Goal: Transaction & Acquisition: Book appointment/travel/reservation

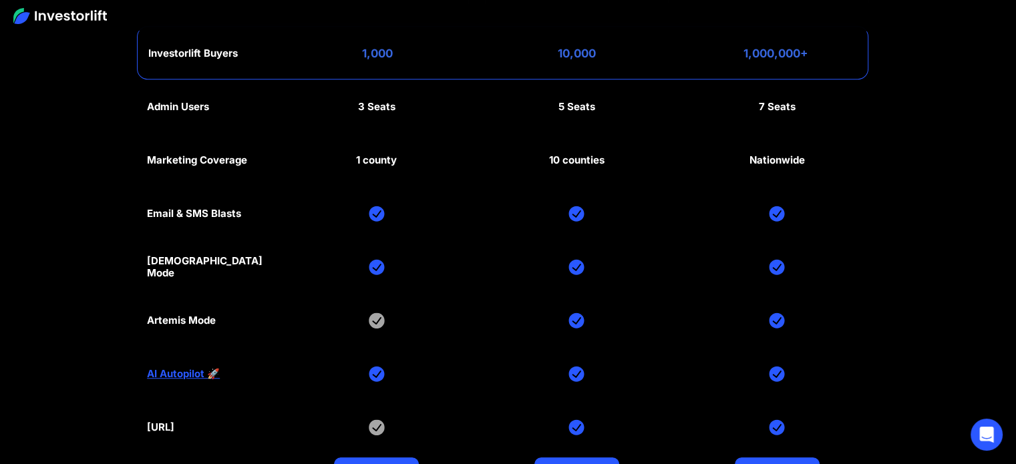
scroll to position [5946, 0]
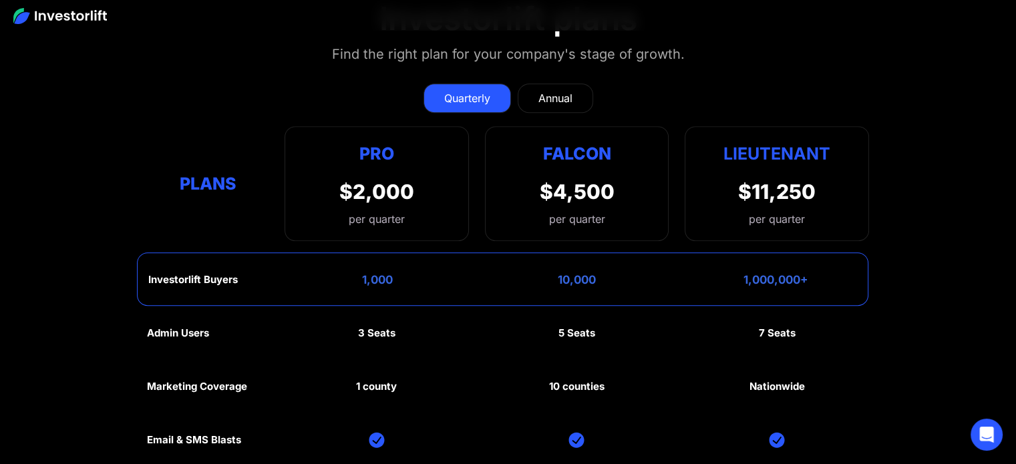
click at [548, 90] on div "Annual" at bounding box center [555, 98] width 34 height 16
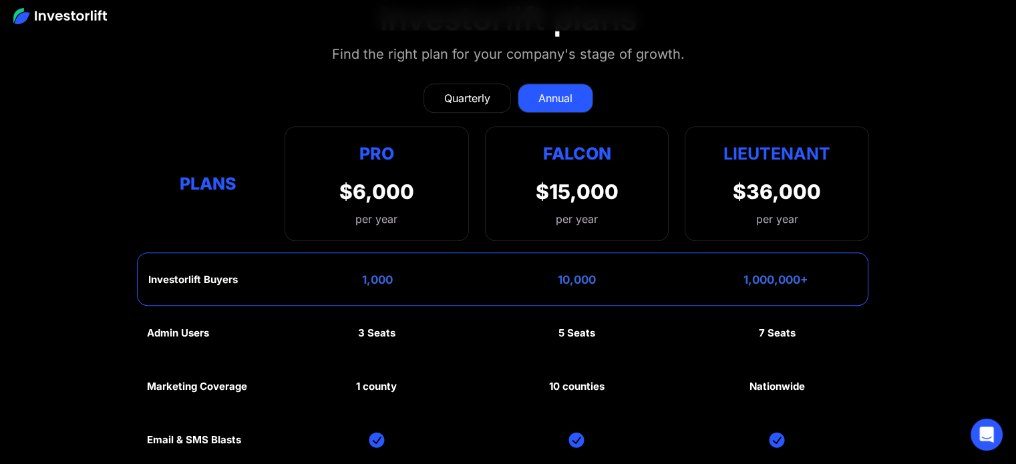
click at [486, 90] on div "Quarterly" at bounding box center [467, 98] width 46 height 16
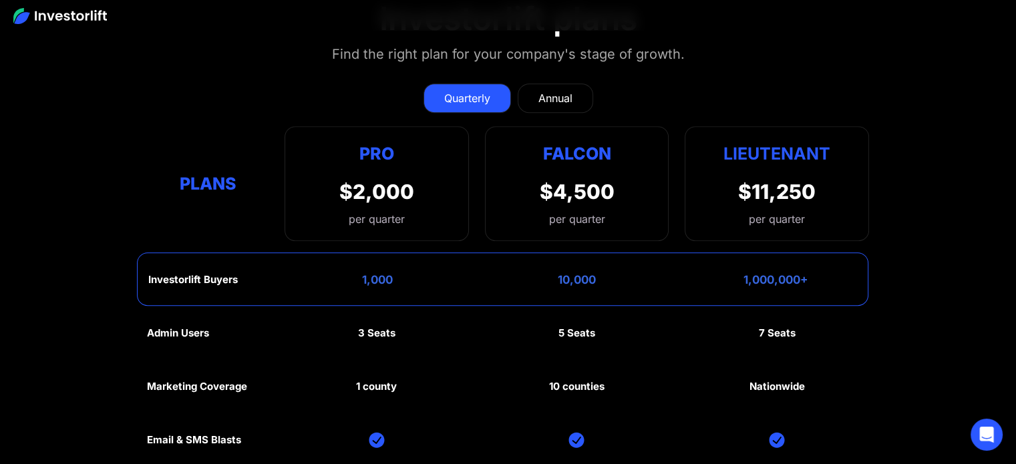
click at [1015, 406] on section "Investorlift plans Find the right plan for your company's stage of growth. Quar…" at bounding box center [508, 357] width 1016 height 780
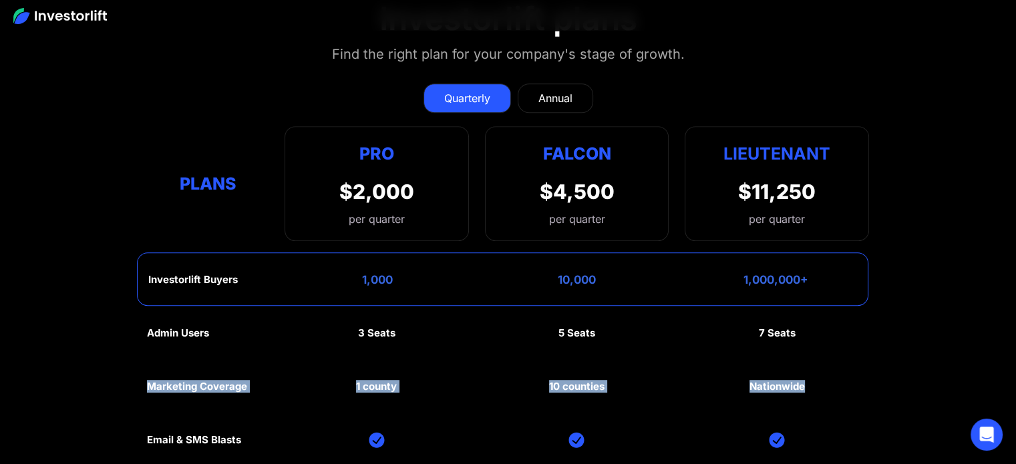
drag, startPoint x: 1015, startPoint y: 406, endPoint x: 1015, endPoint y: 285, distance: 120.9
click at [979, 370] on section "Investorlift plans Find the right plan for your company's stage of growth. Quar…" at bounding box center [508, 357] width 1016 height 780
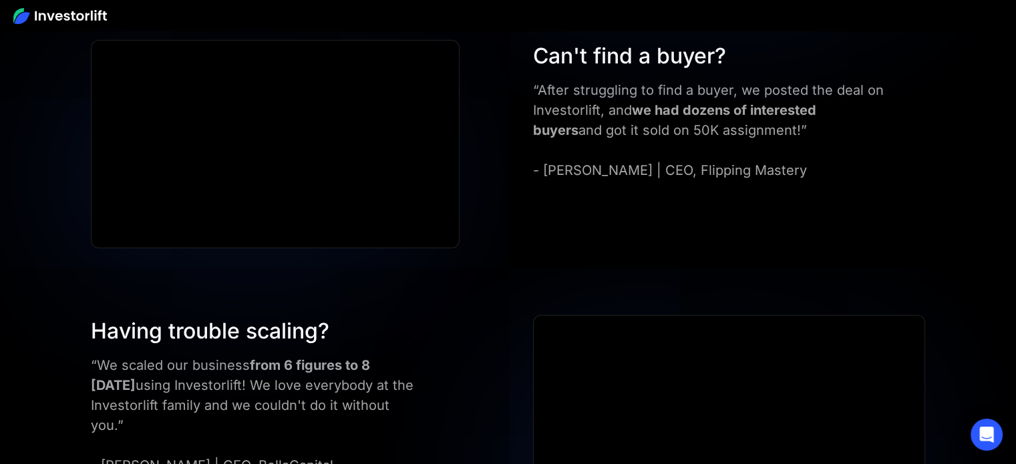
scroll to position [0, 0]
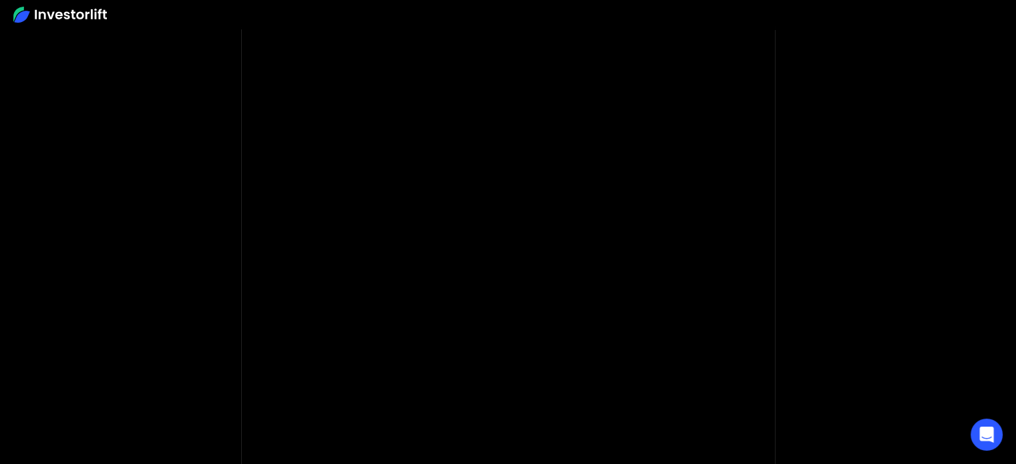
scroll to position [134, 0]
